Goal: Task Accomplishment & Management: Use online tool/utility

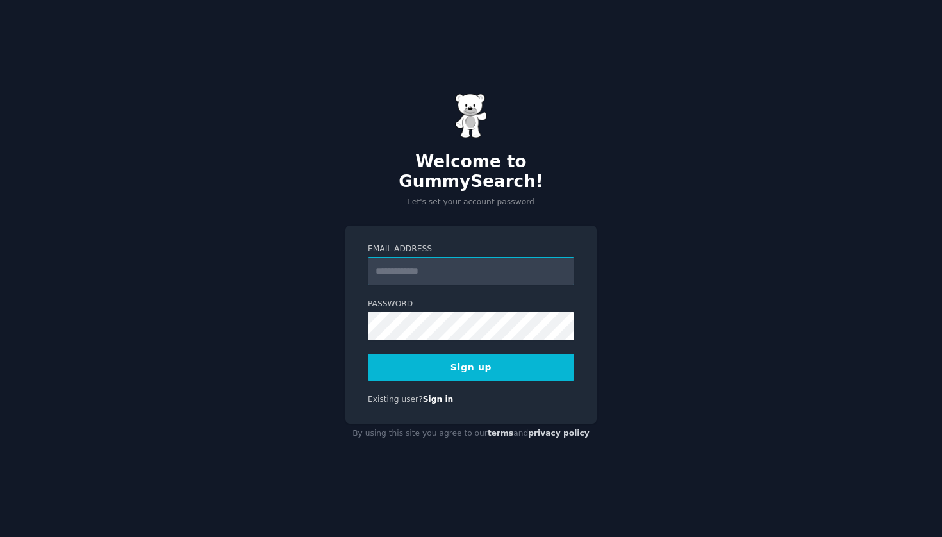
type input "**********"
click at [496, 299] on label "Password" at bounding box center [471, 305] width 206 height 12
click at [474, 358] on button "Sign up" at bounding box center [471, 367] width 206 height 27
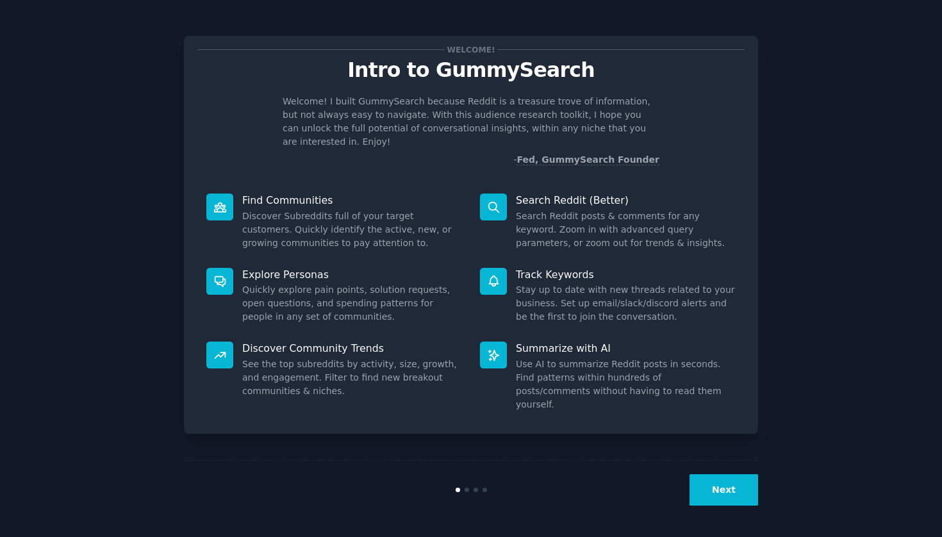
click at [695, 492] on button "Next" at bounding box center [724, 489] width 69 height 31
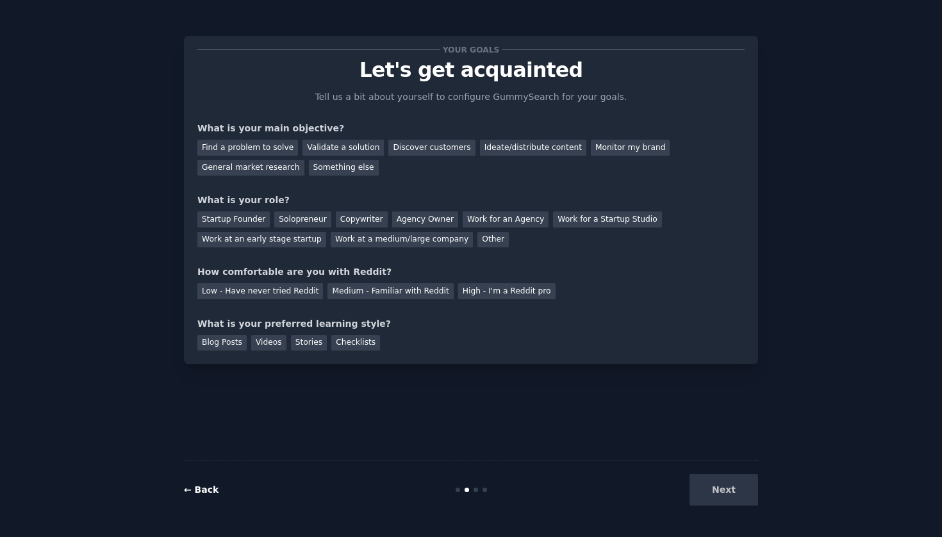
click at [213, 492] on link "← Back" at bounding box center [201, 490] width 35 height 10
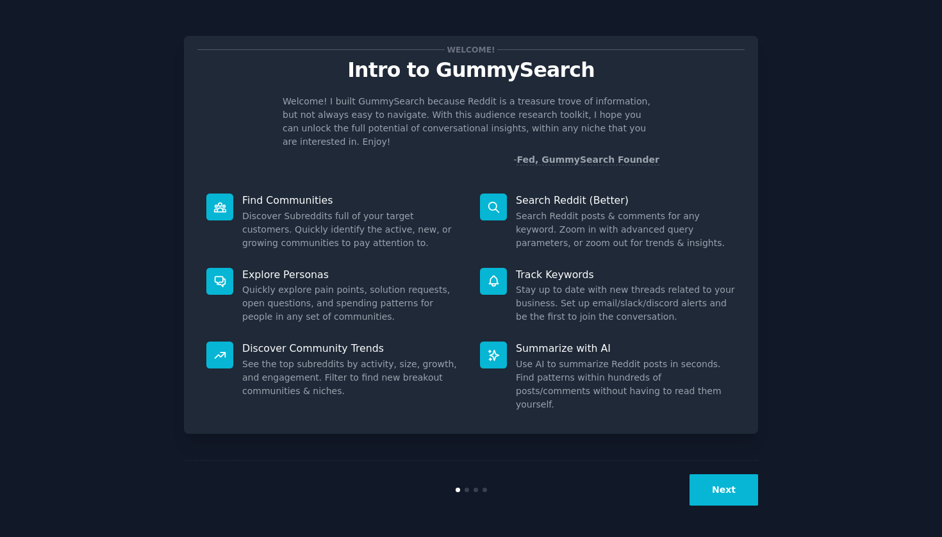
click at [726, 489] on button "Next" at bounding box center [724, 489] width 69 height 31
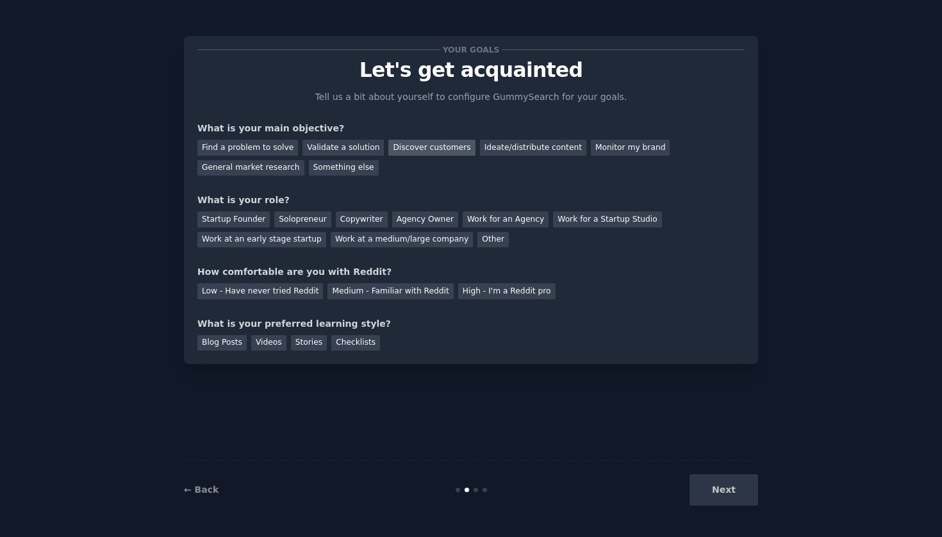
click at [395, 149] on div "Discover customers" at bounding box center [431, 148] width 87 height 16
click at [480, 149] on div "Ideate/distribute content" at bounding box center [533, 148] width 106 height 16
click at [444, 149] on div "Discover customers" at bounding box center [431, 148] width 87 height 16
click at [484, 146] on div "Ideate/distribute content" at bounding box center [533, 148] width 106 height 16
click at [311, 220] on div "Solopreneur" at bounding box center [302, 220] width 56 height 16
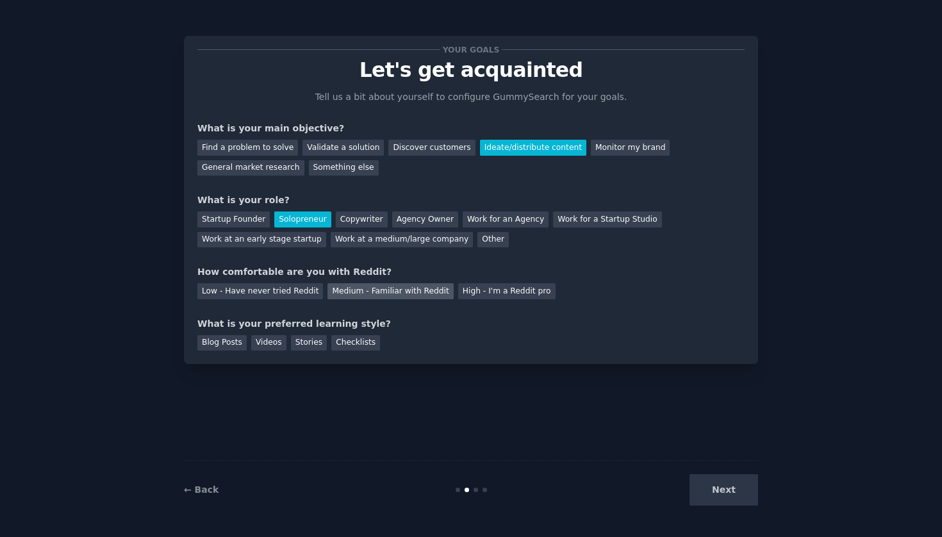
click at [364, 292] on div "Medium - Familiar with Reddit" at bounding box center [391, 291] width 126 height 16
click at [229, 344] on div "Blog Posts" at bounding box center [221, 343] width 49 height 16
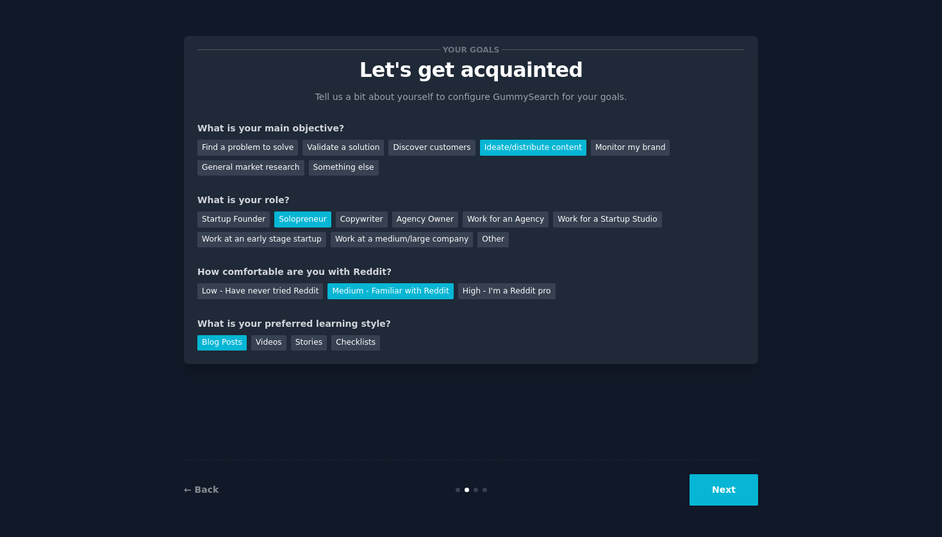
click at [733, 487] on button "Next" at bounding box center [724, 489] width 69 height 31
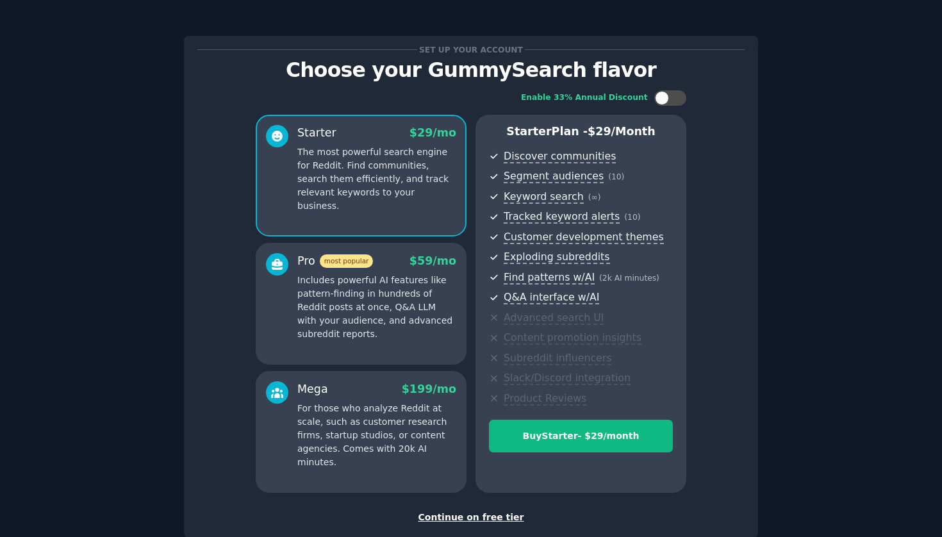
click at [462, 513] on div "Continue on free tier" at bounding box center [470, 517] width 547 height 13
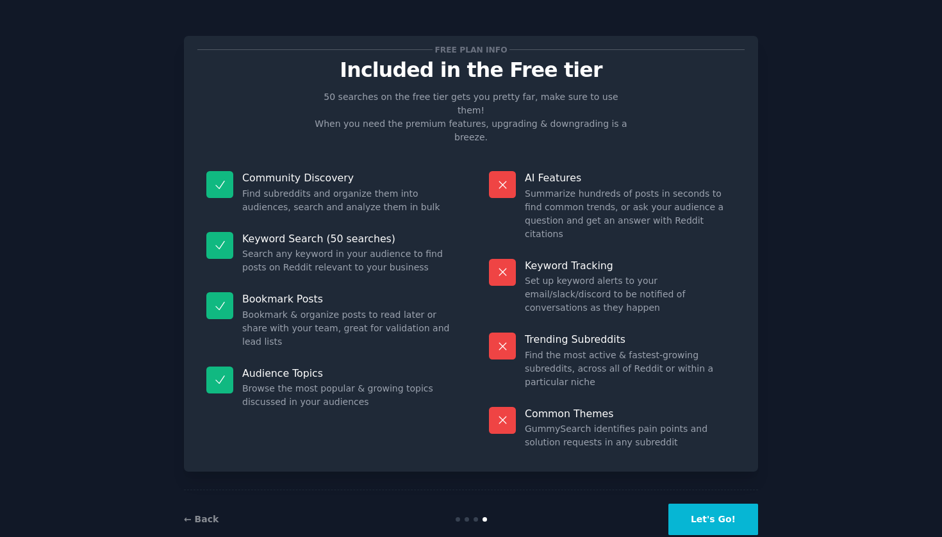
click at [700, 504] on button "Let's Go!" at bounding box center [714, 519] width 90 height 31
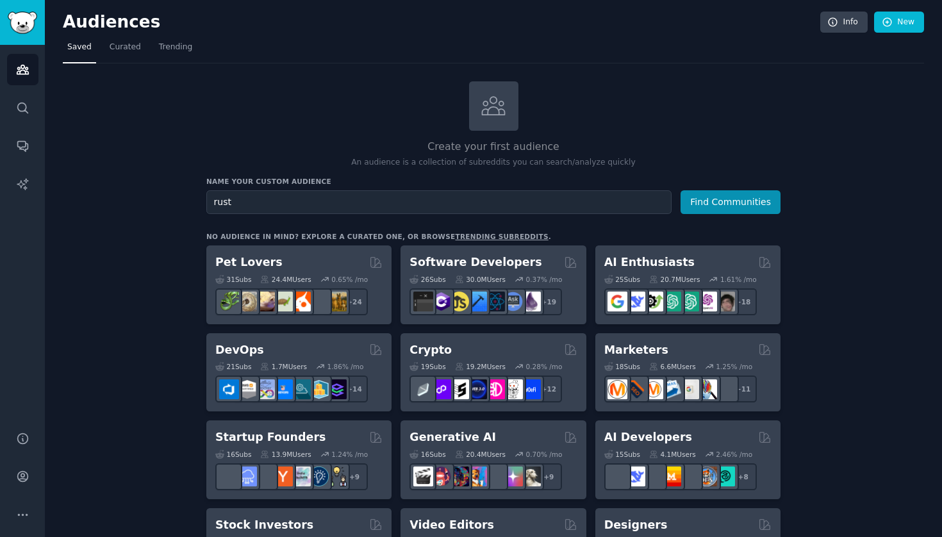
type input "rust"
click at [731, 201] on button "Find Communities" at bounding box center [731, 202] width 100 height 24
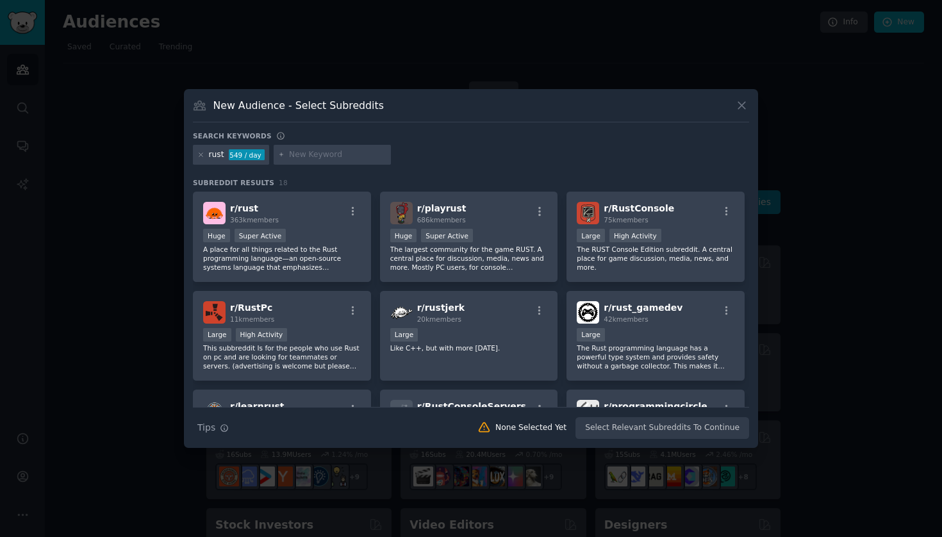
click at [348, 151] on input "text" at bounding box center [337, 155] width 97 height 12
type input "bevy"
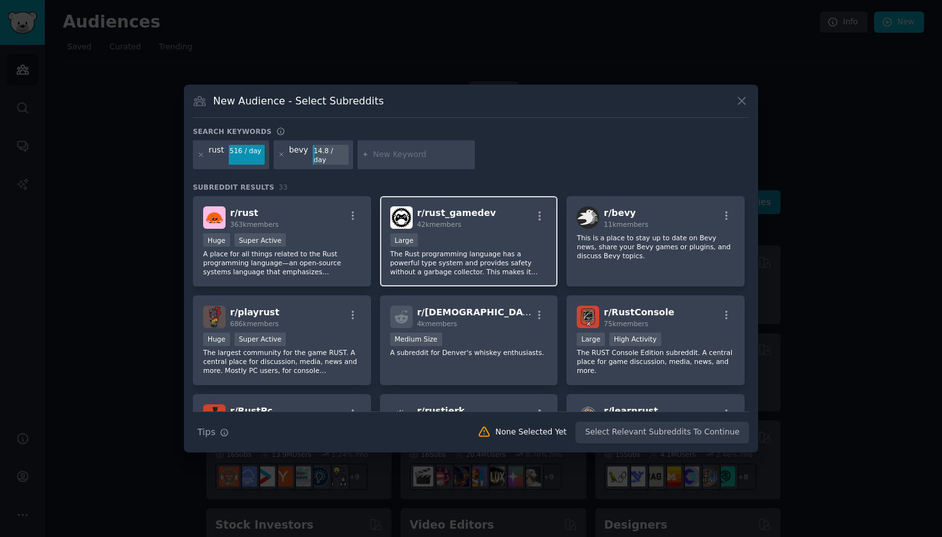
click at [481, 238] on div "Large" at bounding box center [469, 241] width 158 height 16
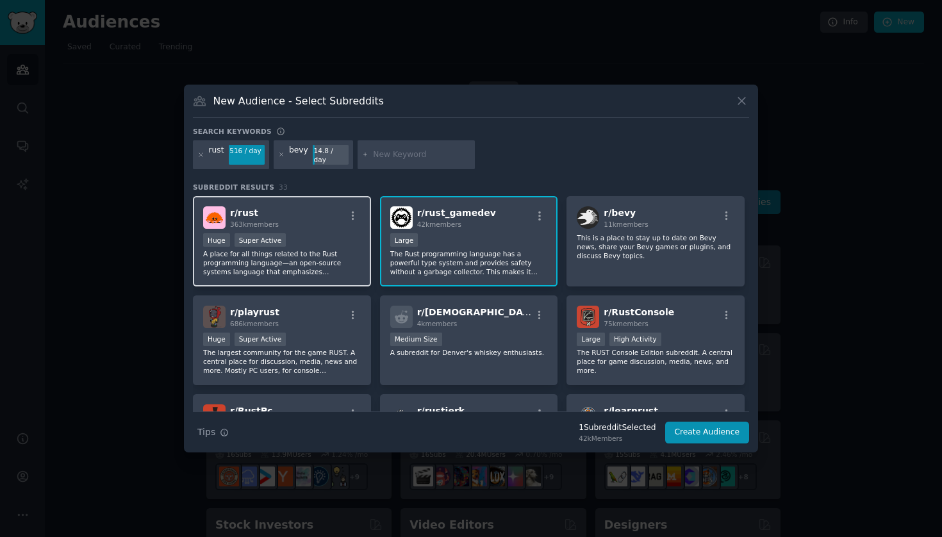
click at [322, 249] on p "A place for all things related to the Rust programming language—an open-source …" at bounding box center [282, 262] width 158 height 27
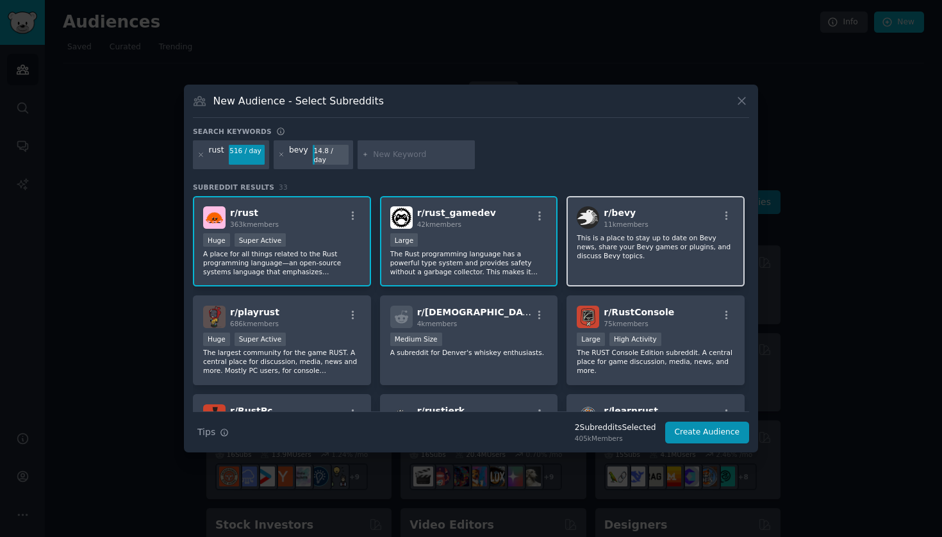
click at [616, 234] on p "This is a place to stay up to date on Bevy news, share your Bevy games or plugi…" at bounding box center [656, 246] width 158 height 27
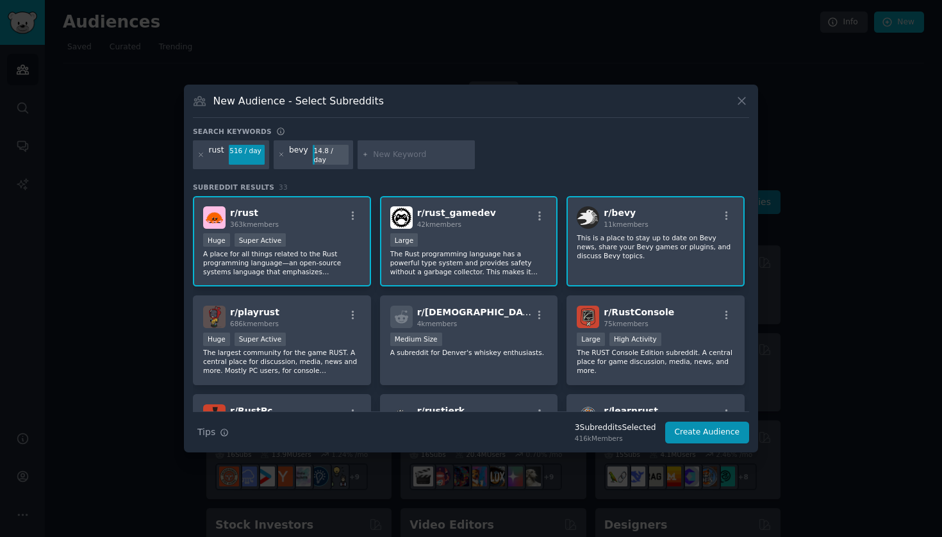
click at [303, 244] on div "Huge Super Active" at bounding box center [282, 241] width 158 height 16
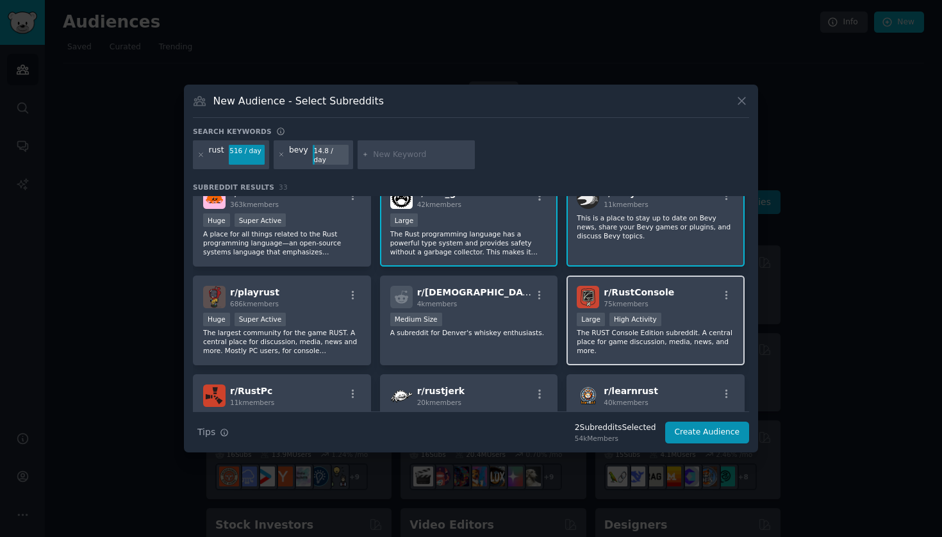
scroll to position [21, 0]
click at [665, 347] on p "The RUST Console Edition subreddit. A central place for game discussion, media,…" at bounding box center [656, 341] width 158 height 27
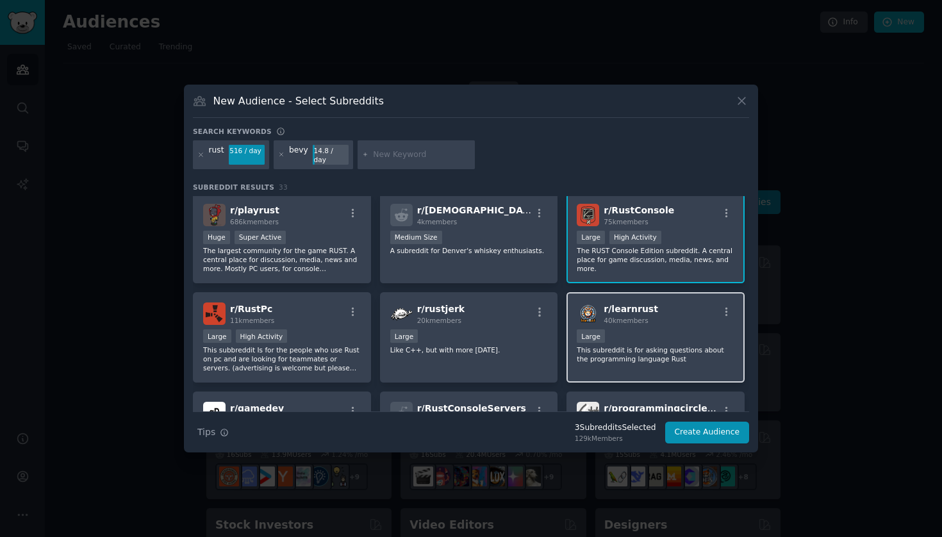
scroll to position [96, 0]
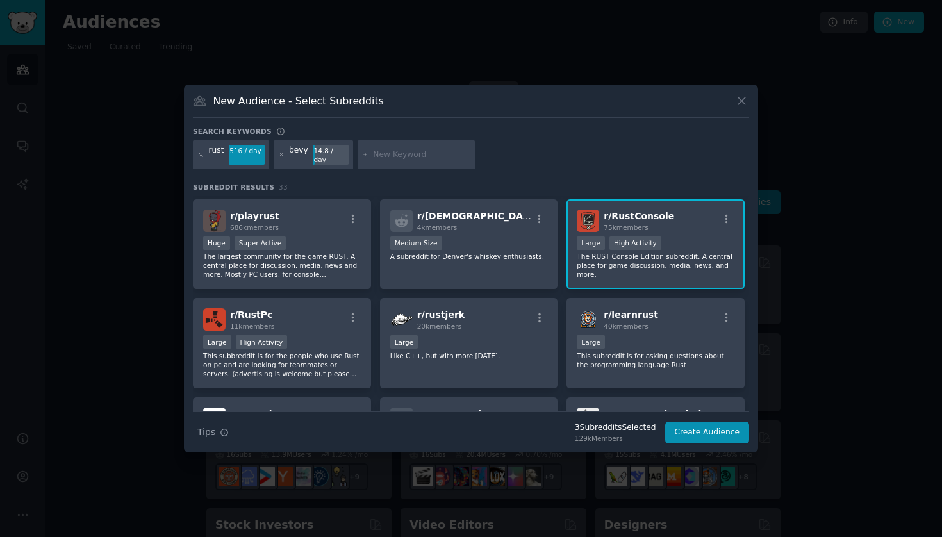
click at [640, 262] on p "The RUST Console Edition subreddit. A central place for game discussion, media,…" at bounding box center [656, 265] width 158 height 27
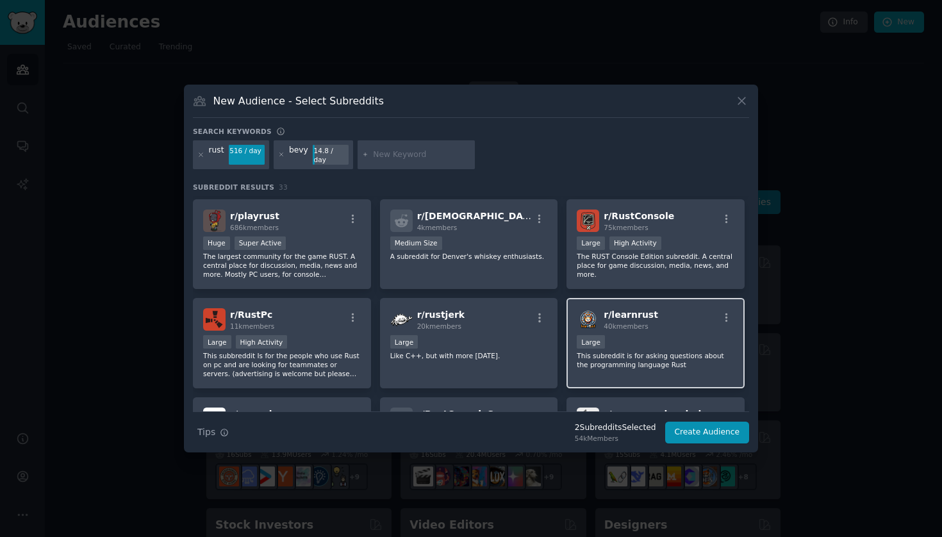
click at [667, 301] on div "r/ learnrust 40k members Large This subreddit is for asking questions about the…" at bounding box center [656, 343] width 178 height 90
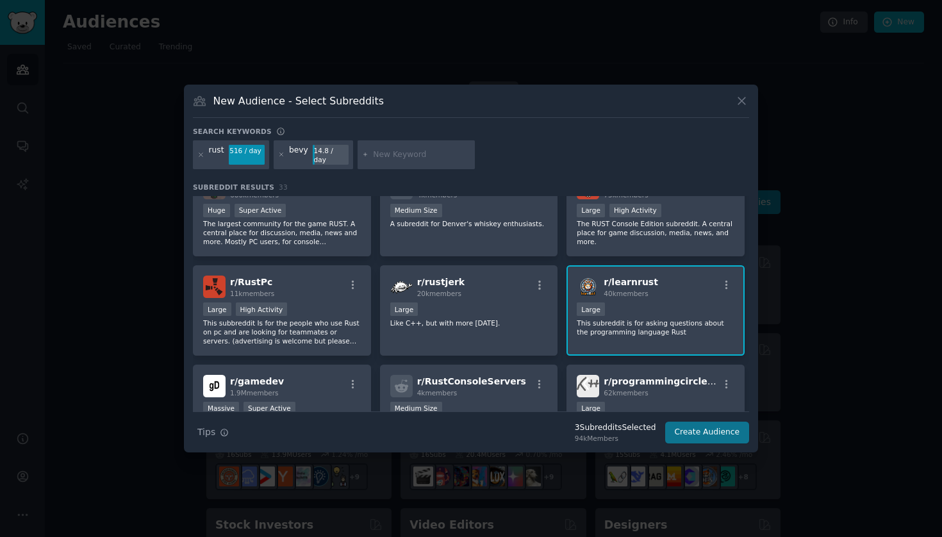
click at [695, 430] on button "Create Audience" at bounding box center [707, 433] width 85 height 22
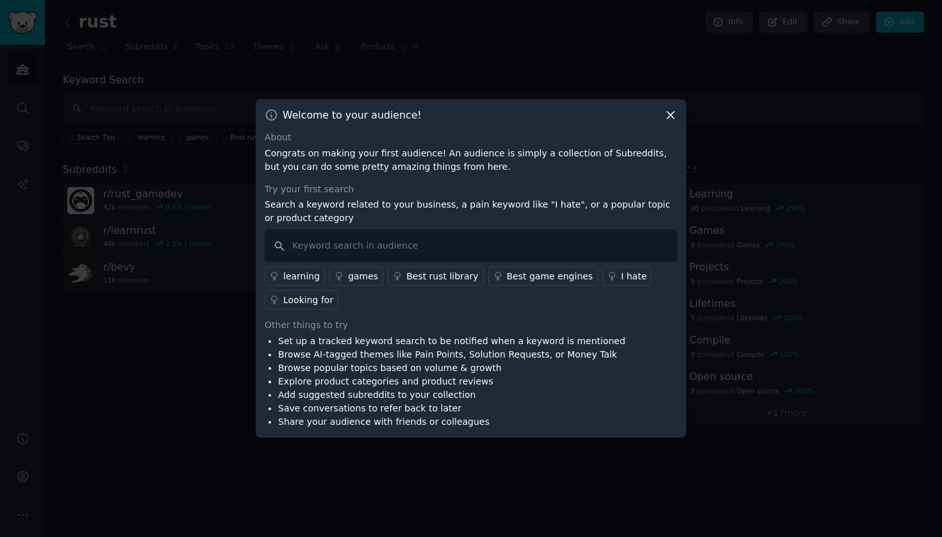
click at [674, 113] on icon at bounding box center [670, 115] width 7 height 7
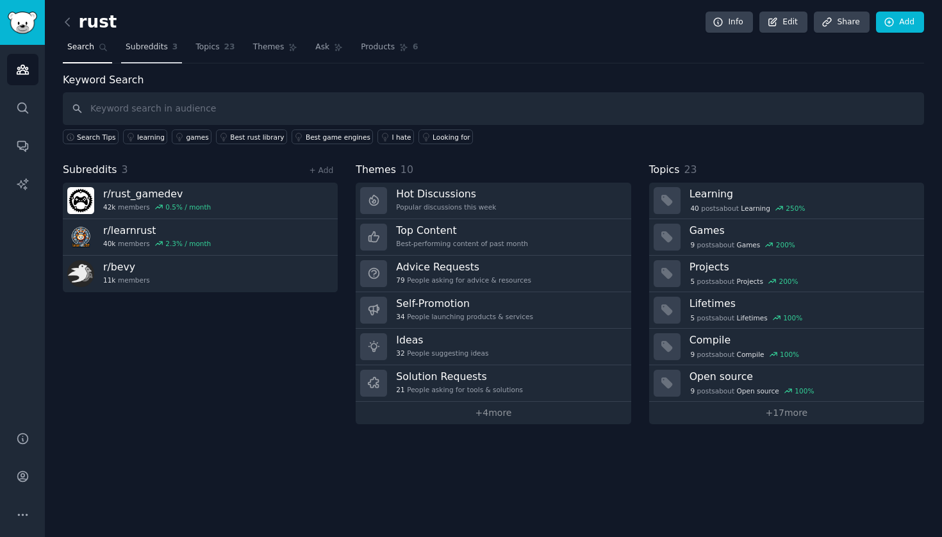
click at [150, 49] on span "Subreddits" at bounding box center [147, 48] width 42 height 12
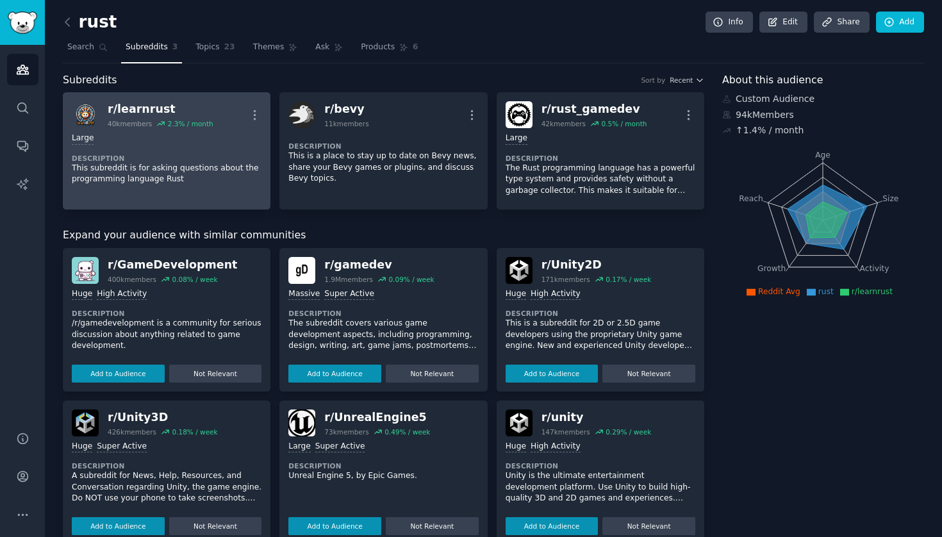
click at [131, 109] on div "r/ learnrust" at bounding box center [161, 109] width 106 height 16
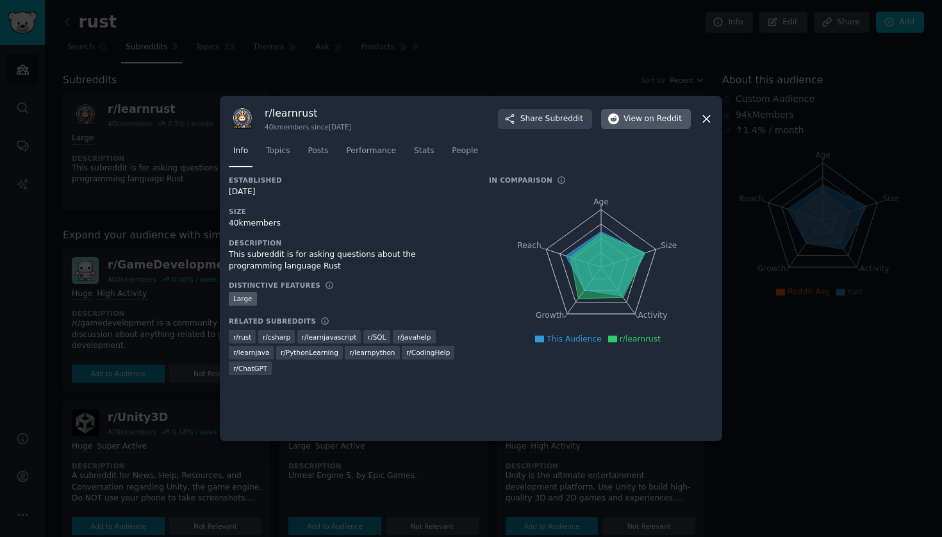
click at [635, 122] on span "View on Reddit" at bounding box center [653, 119] width 58 height 12
click at [706, 110] on div "r/ learnrust 40k members since 11/03/2015 Share Subreddit View on Reddit" at bounding box center [471, 118] width 485 height 27
click at [706, 116] on icon at bounding box center [706, 118] width 13 height 13
